Goal: Information Seeking & Learning: Learn about a topic

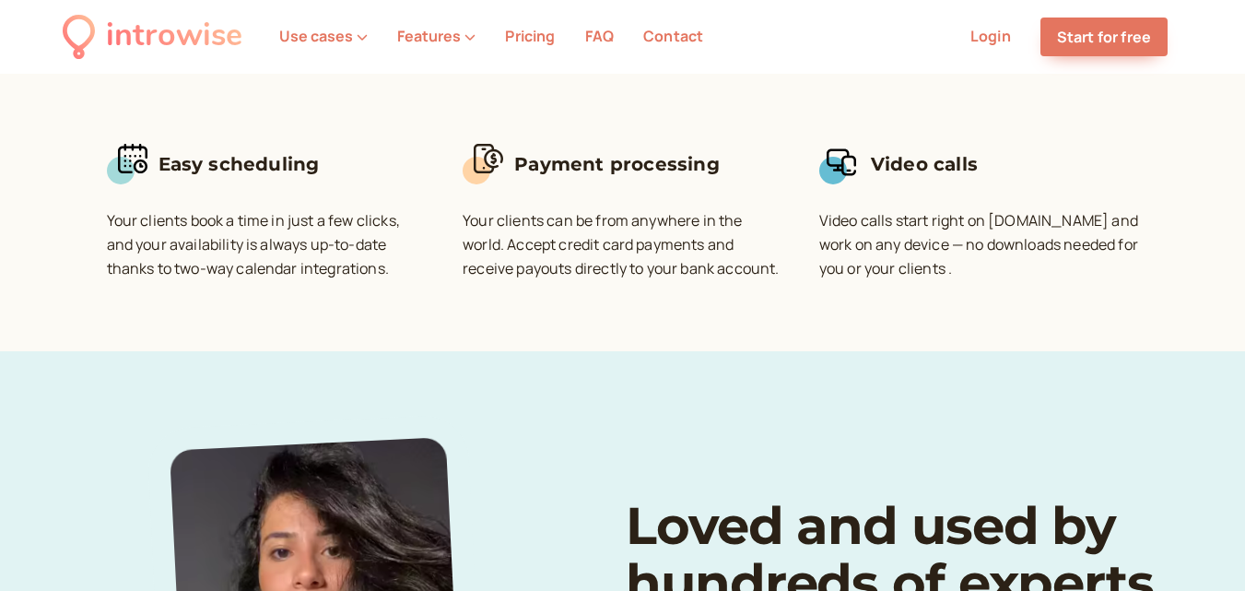
scroll to position [737, 0]
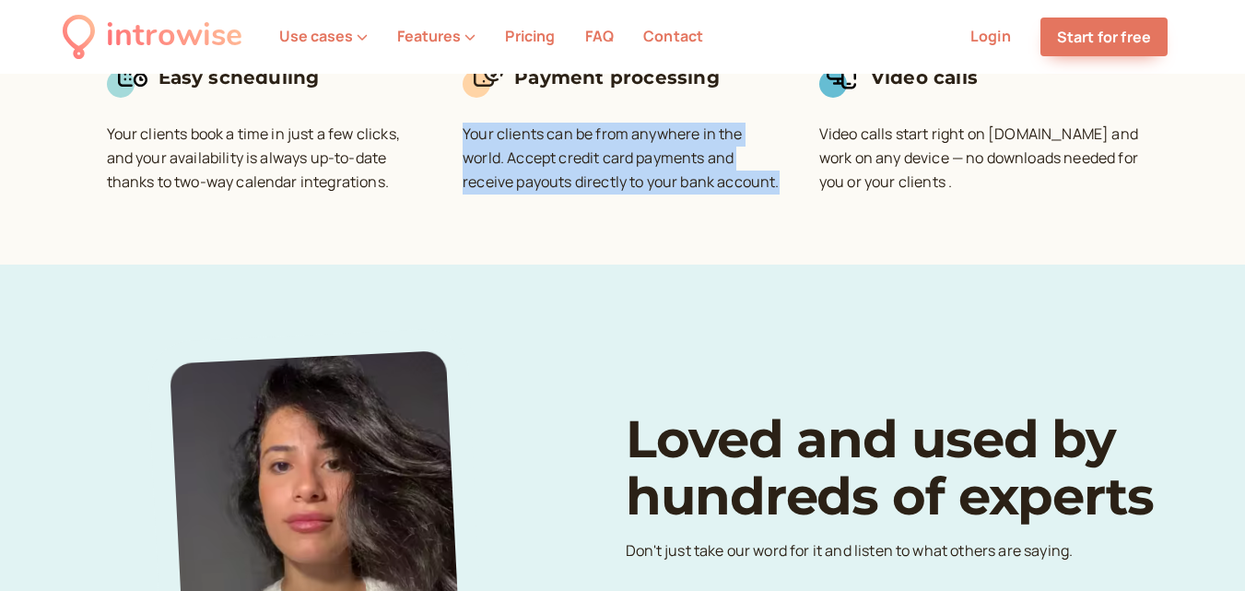
drag, startPoint x: 447, startPoint y: 90, endPoint x: 789, endPoint y: 150, distance: 347.0
click at [789, 150] on div "Easy scheduling Your clients book a time in just a few clicks, and your availab…" at bounding box center [623, 107] width 1032 height 203
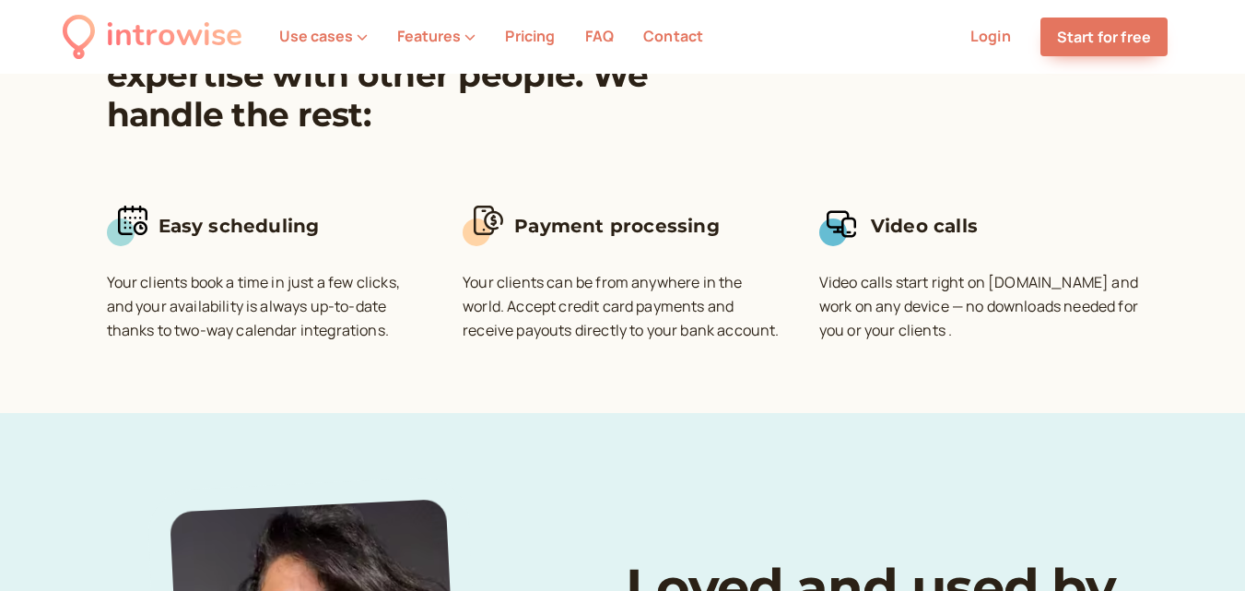
scroll to position [553, 0]
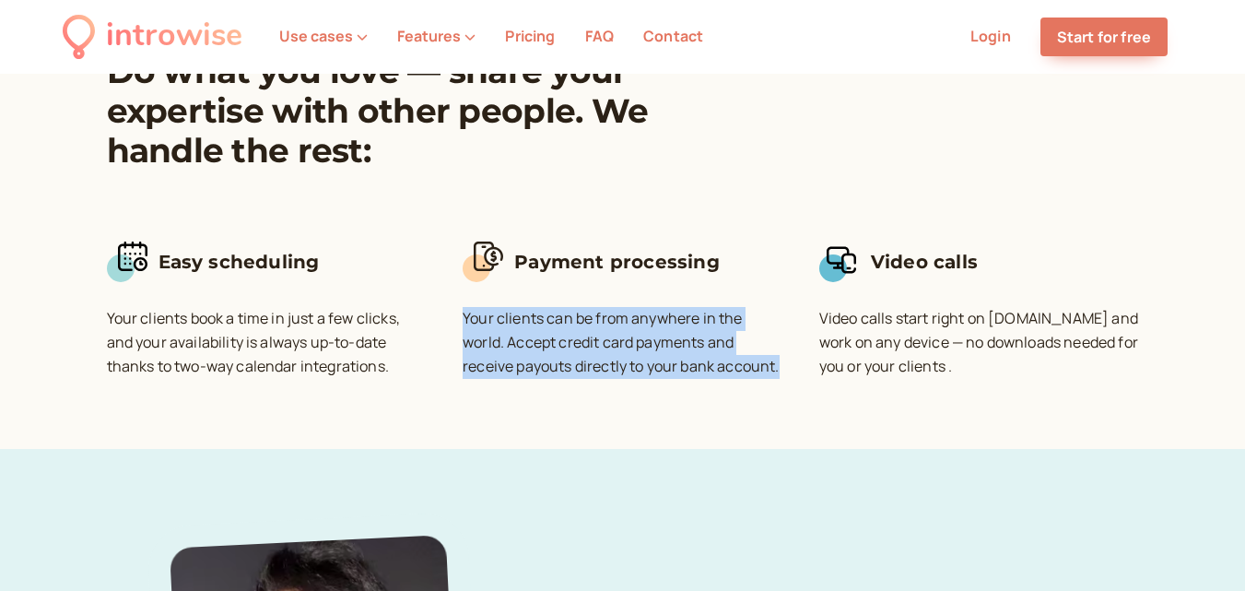
drag, startPoint x: 455, startPoint y: 267, endPoint x: 787, endPoint y: 325, distance: 336.7
click at [787, 325] on div "Easy scheduling Your clients book a time in just a few clicks, and your availab…" at bounding box center [623, 291] width 1032 height 203
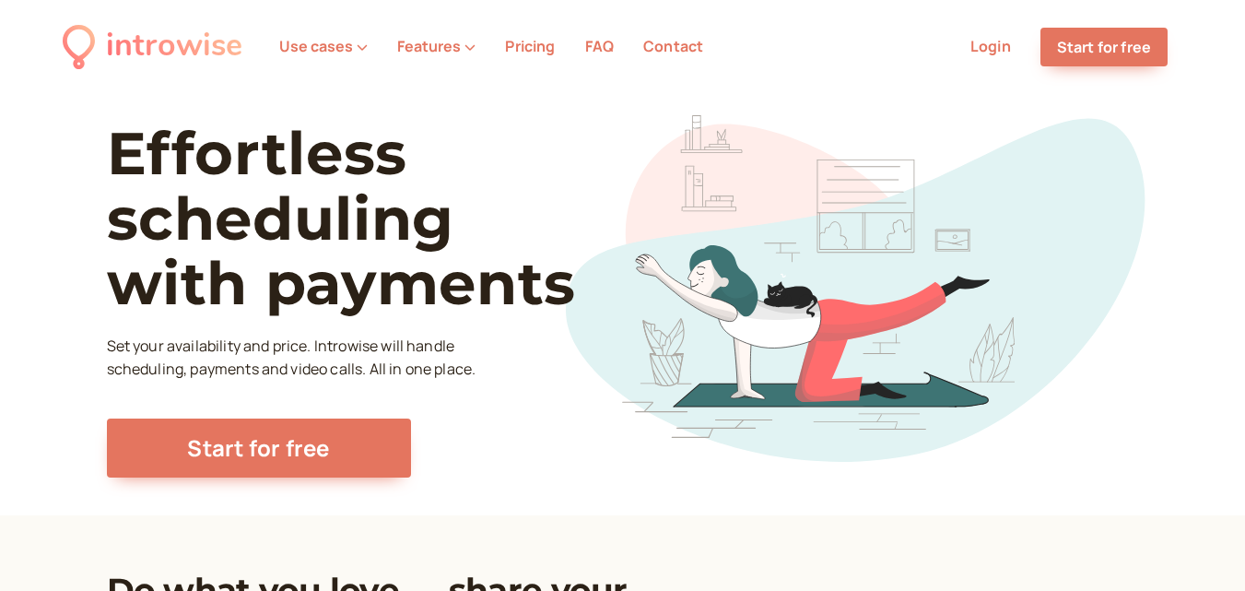
scroll to position [0, 0]
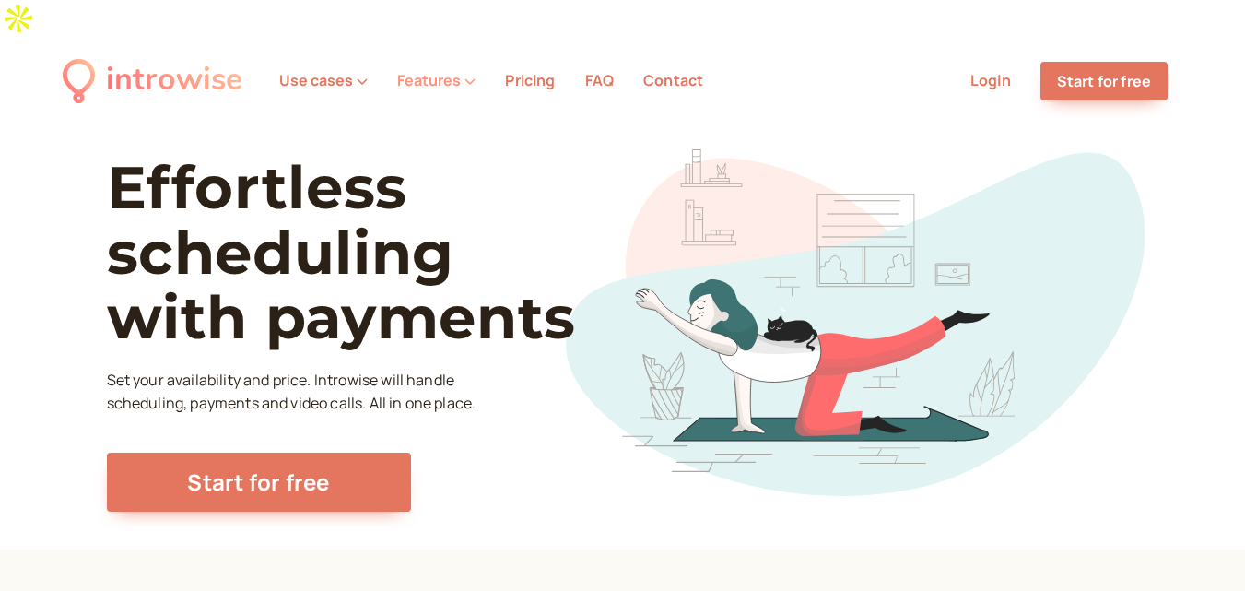
click at [443, 72] on button "Features" at bounding box center [436, 80] width 78 height 17
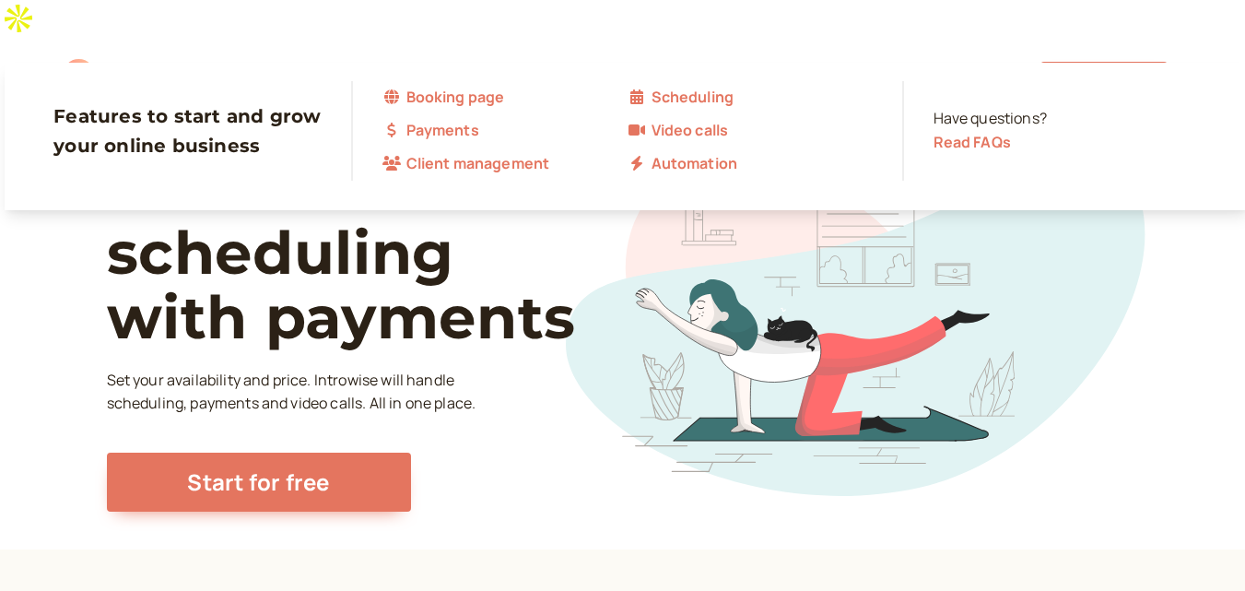
click at [346, 72] on button "Use cases" at bounding box center [323, 80] width 88 height 17
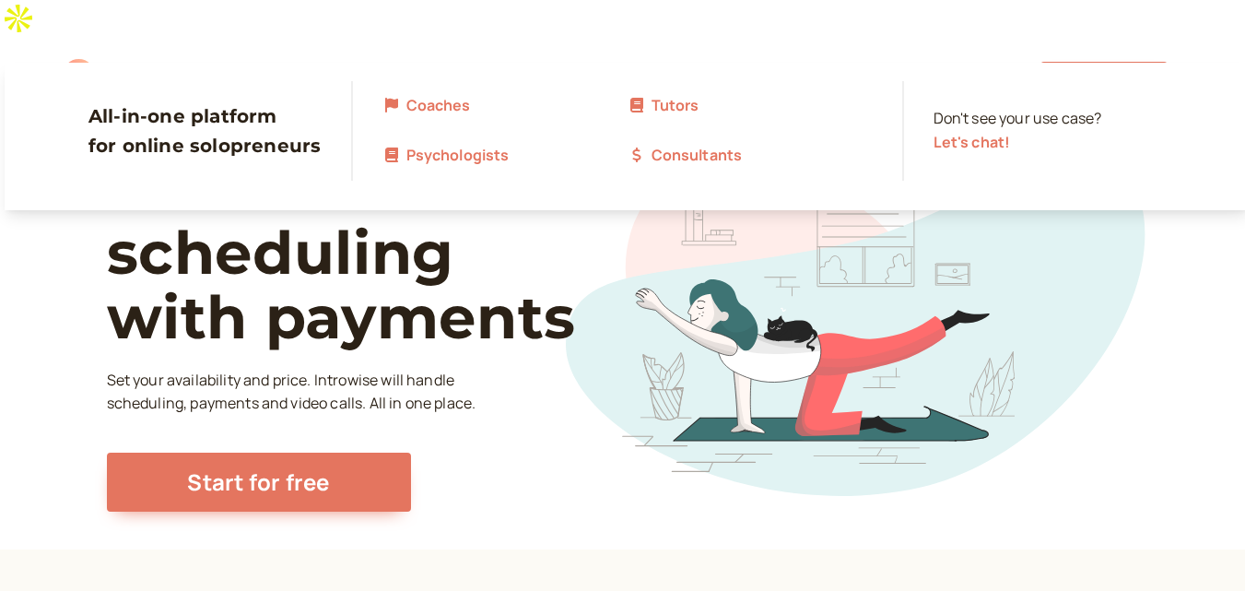
click at [712, 111] on link "Tutors" at bounding box center [749, 106] width 245 height 24
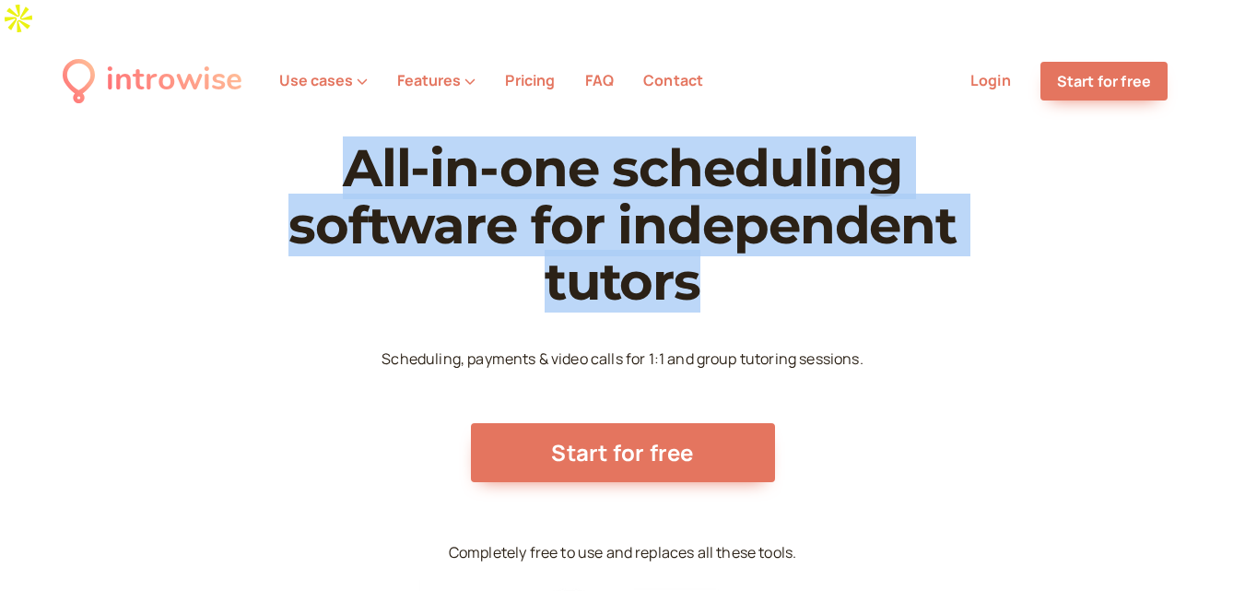
drag, startPoint x: 354, startPoint y: 123, endPoint x: 753, endPoint y: 222, distance: 411.1
click at [753, 222] on h1 "All-in-one scheduling software for independent tutors" at bounding box center [622, 225] width 737 height 170
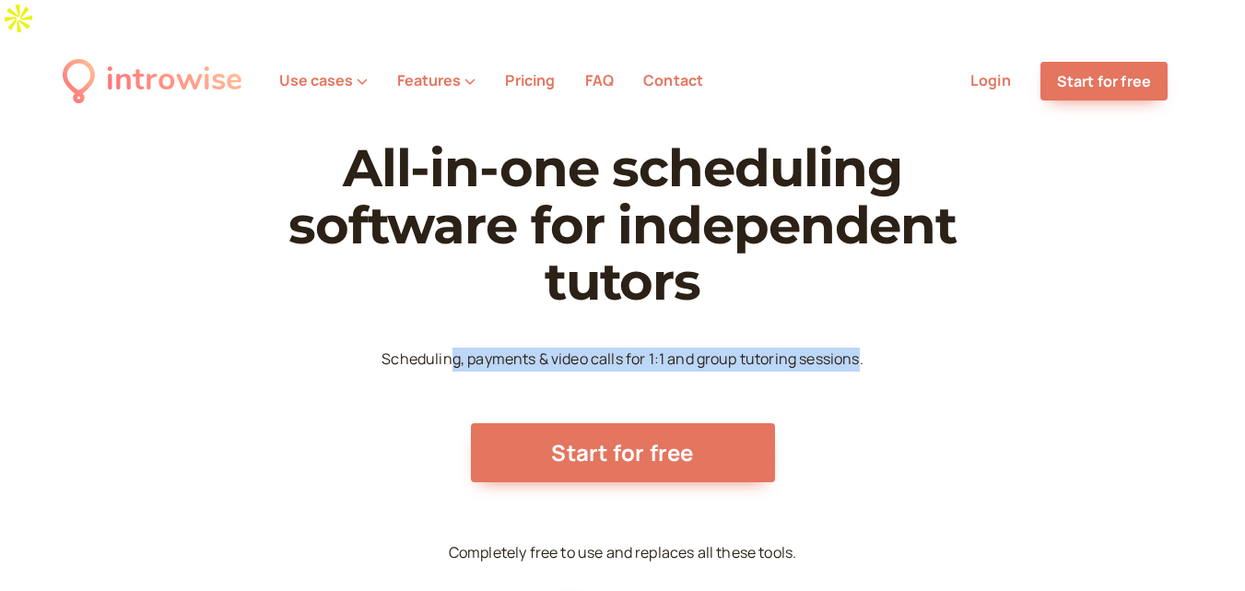
drag, startPoint x: 451, startPoint y: 320, endPoint x: 861, endPoint y: 318, distance: 410.0
click at [861, 347] on p "Scheduling, payments & video calls for 1:1 and group tutoring sessions." at bounding box center [621, 359] width 481 height 24
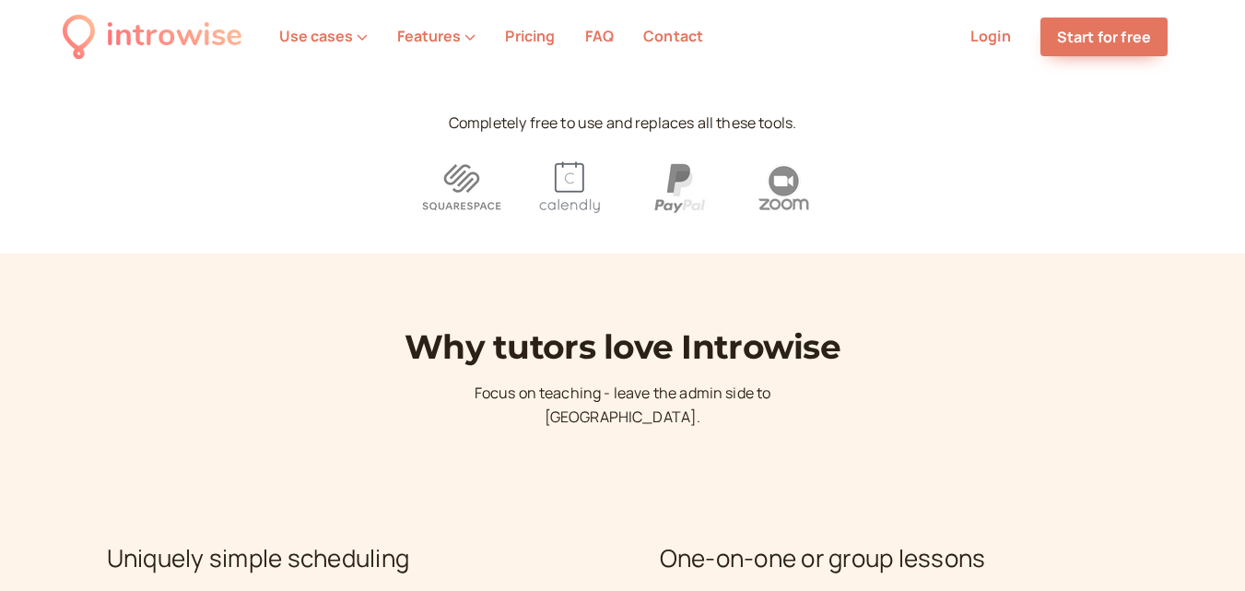
scroll to position [461, 0]
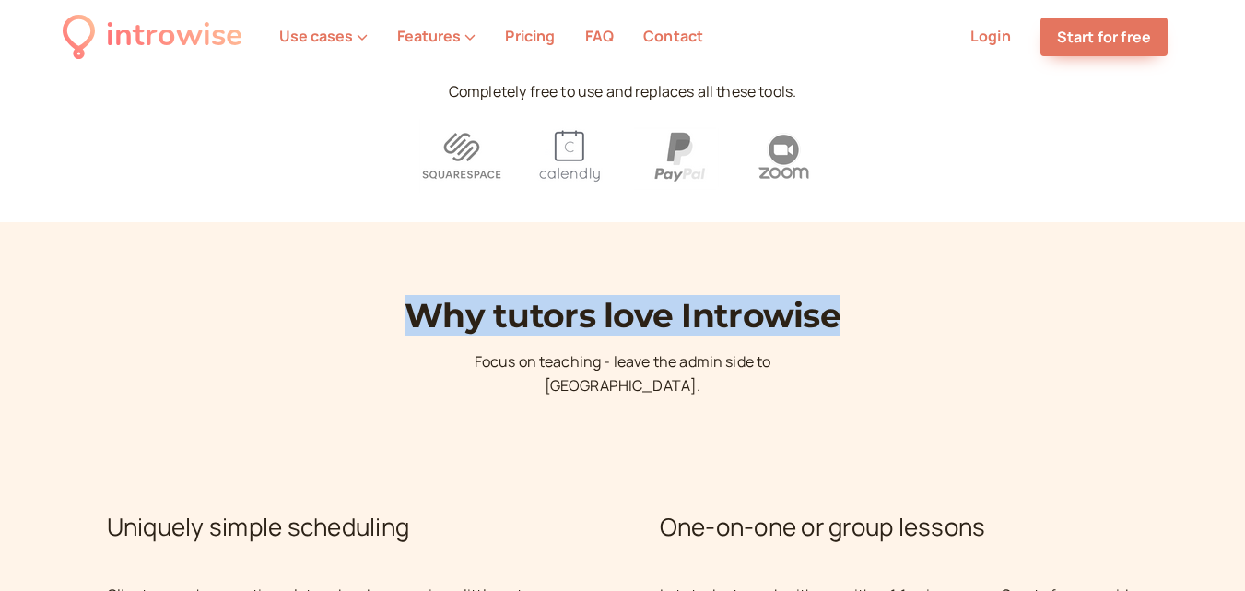
drag, startPoint x: 405, startPoint y: 263, endPoint x: 883, endPoint y: 276, distance: 477.4
click at [883, 296] on h1 "Why tutors love Introwise" at bounding box center [622, 316] width 737 height 40
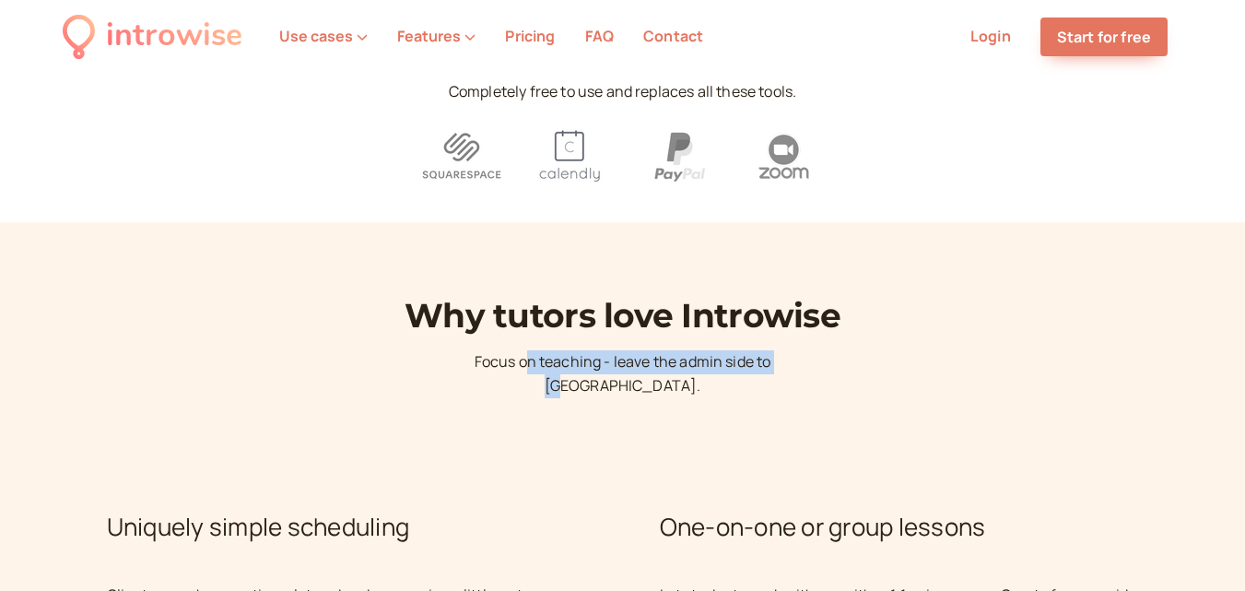
drag, startPoint x: 515, startPoint y: 319, endPoint x: 778, endPoint y: 320, distance: 262.6
click at [778, 350] on p "Focus on teaching - leave the admin side to [GEOGRAPHIC_DATA]." at bounding box center [623, 374] width 369 height 48
click at [780, 350] on p "Focus on teaching - leave the admin side to [GEOGRAPHIC_DATA]." at bounding box center [623, 374] width 369 height 48
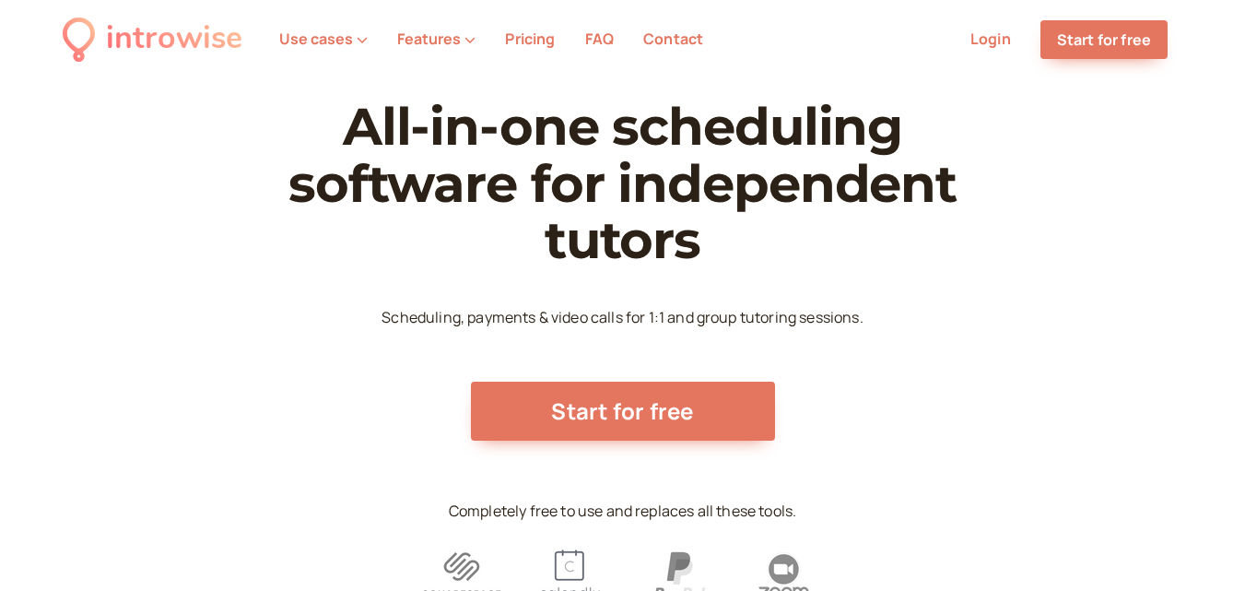
scroll to position [0, 0]
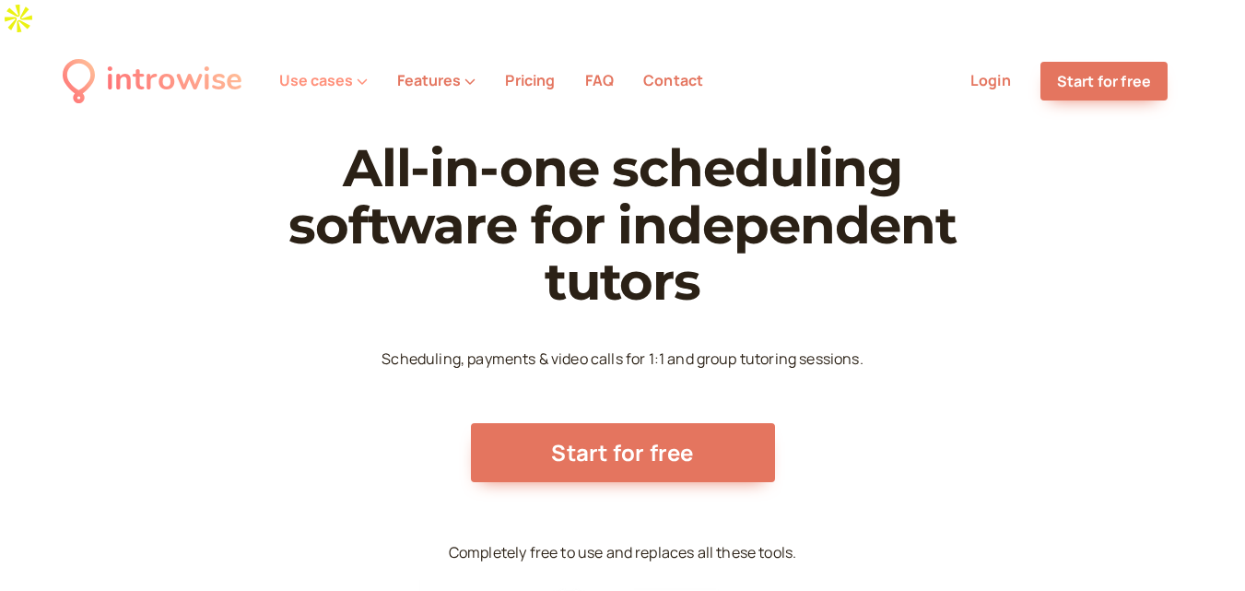
click at [357, 76] on icon at bounding box center [362, 81] width 11 height 11
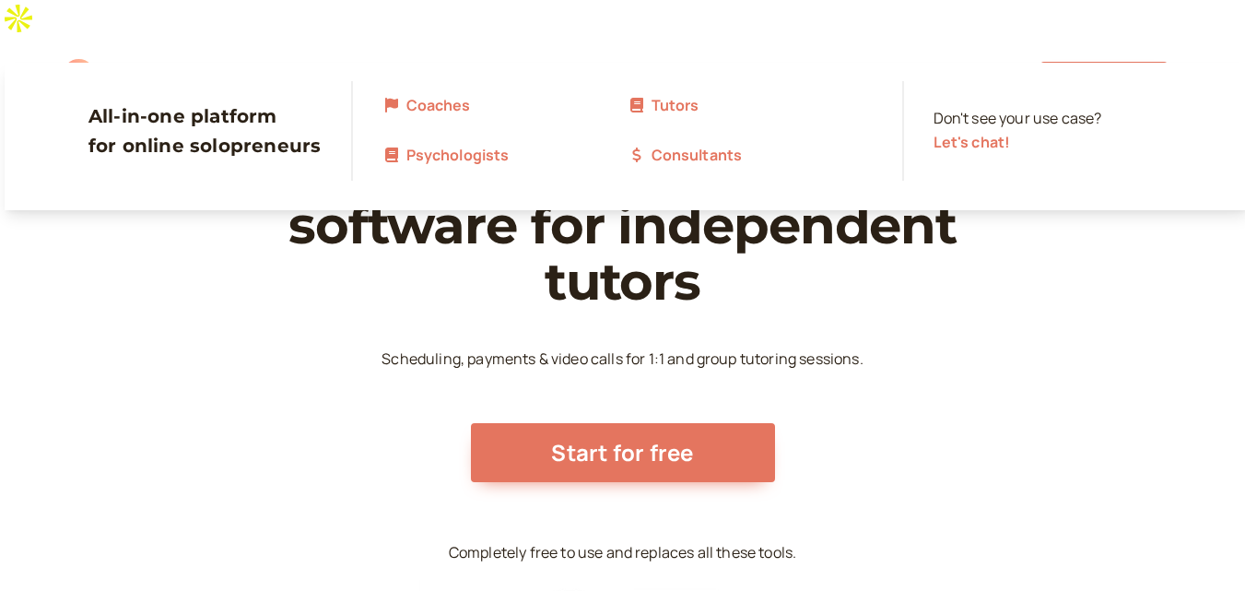
click at [461, 72] on button "Features" at bounding box center [436, 80] width 78 height 17
